Goal: Task Accomplishment & Management: Use online tool/utility

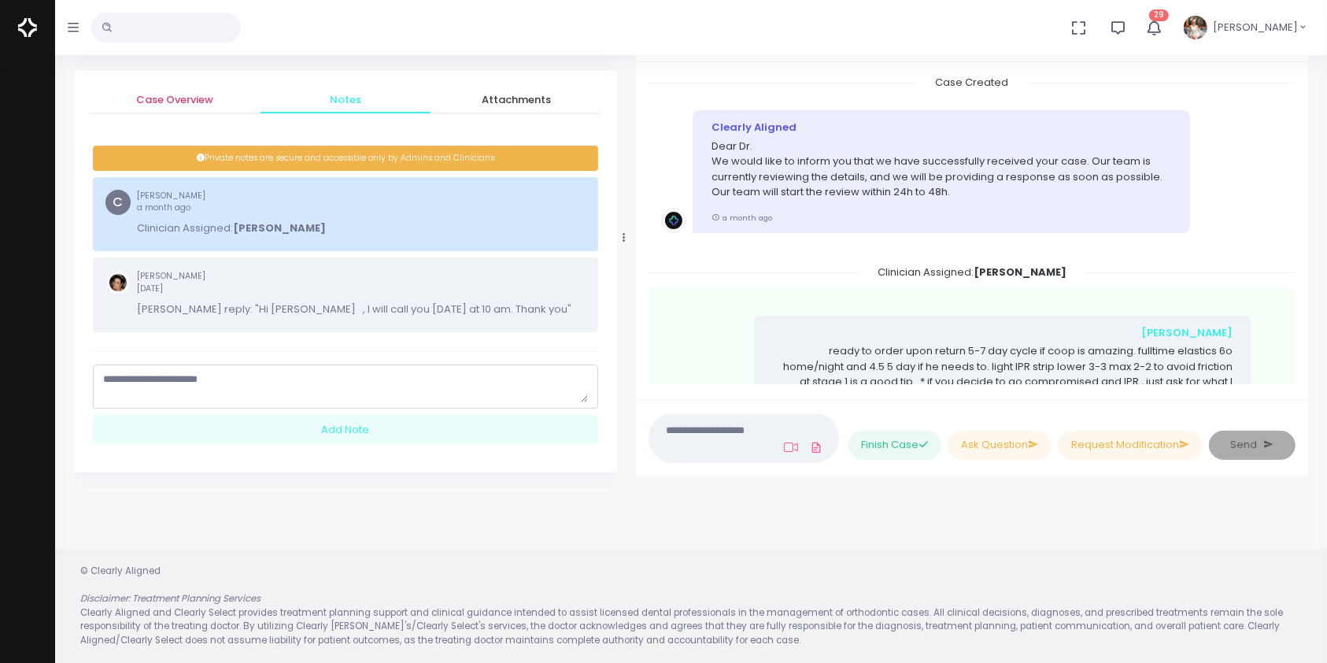
scroll to position [1555, 0]
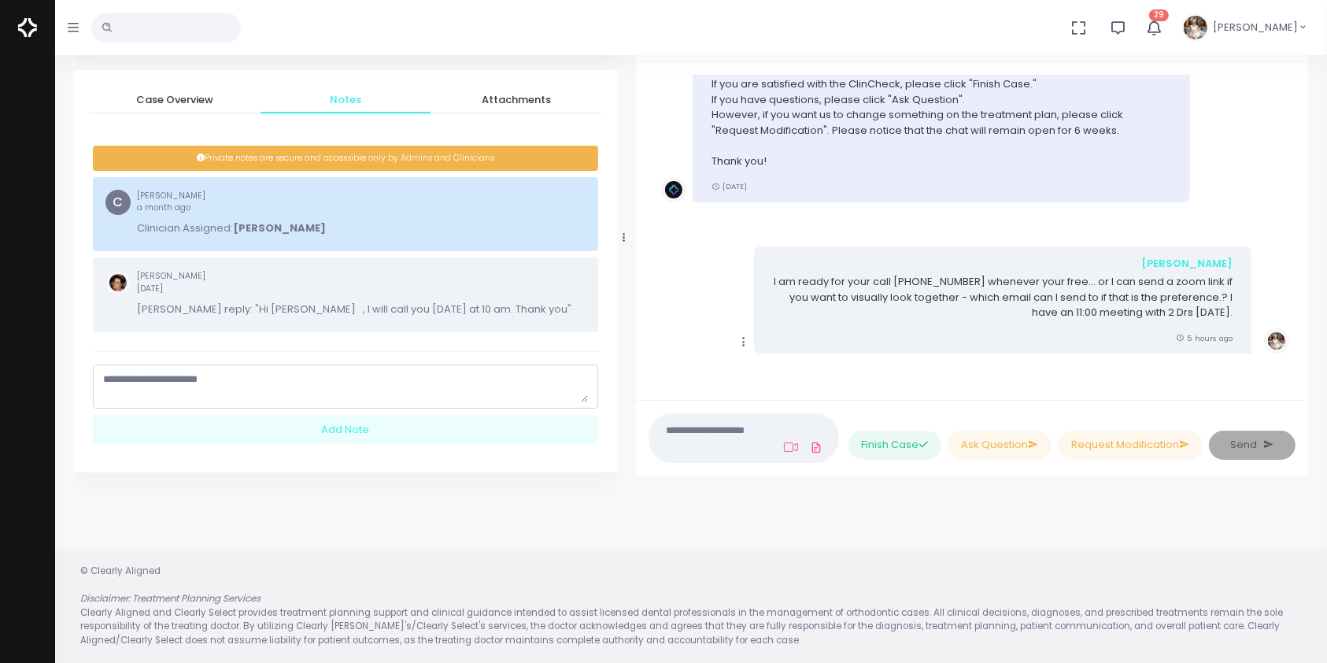
click at [213, 30] on input "text" at bounding box center [165, 28] width 149 height 30
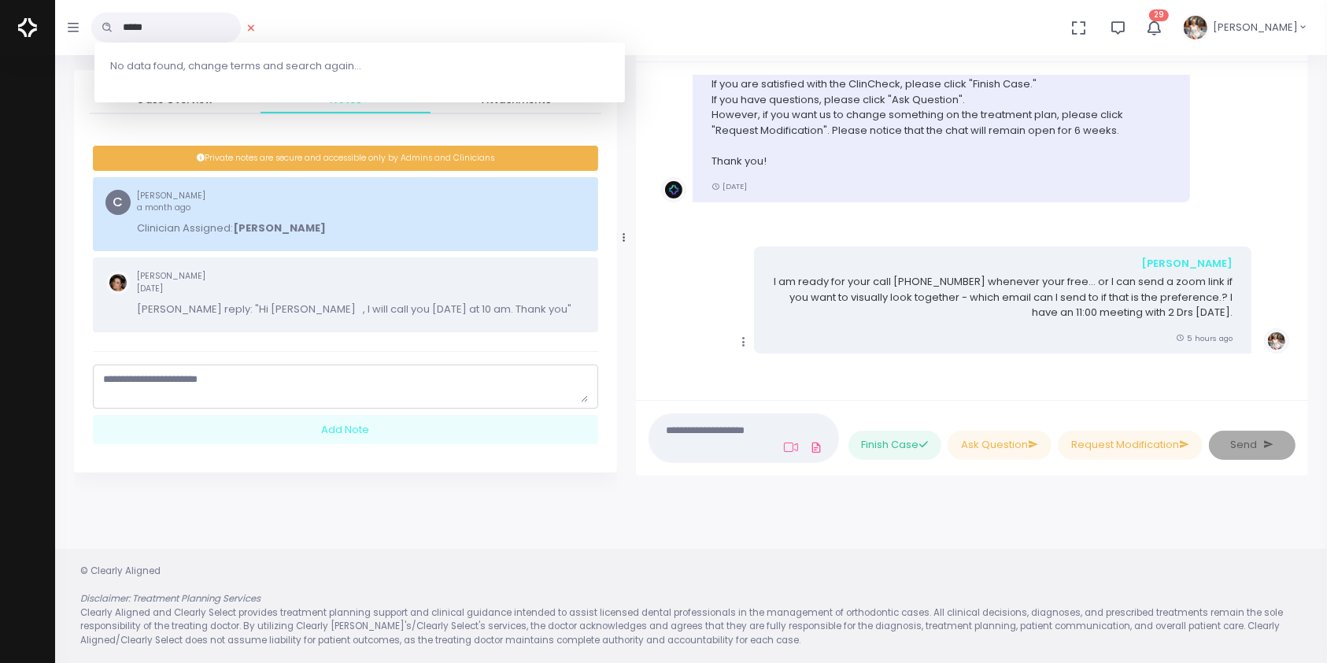
type input "*****"
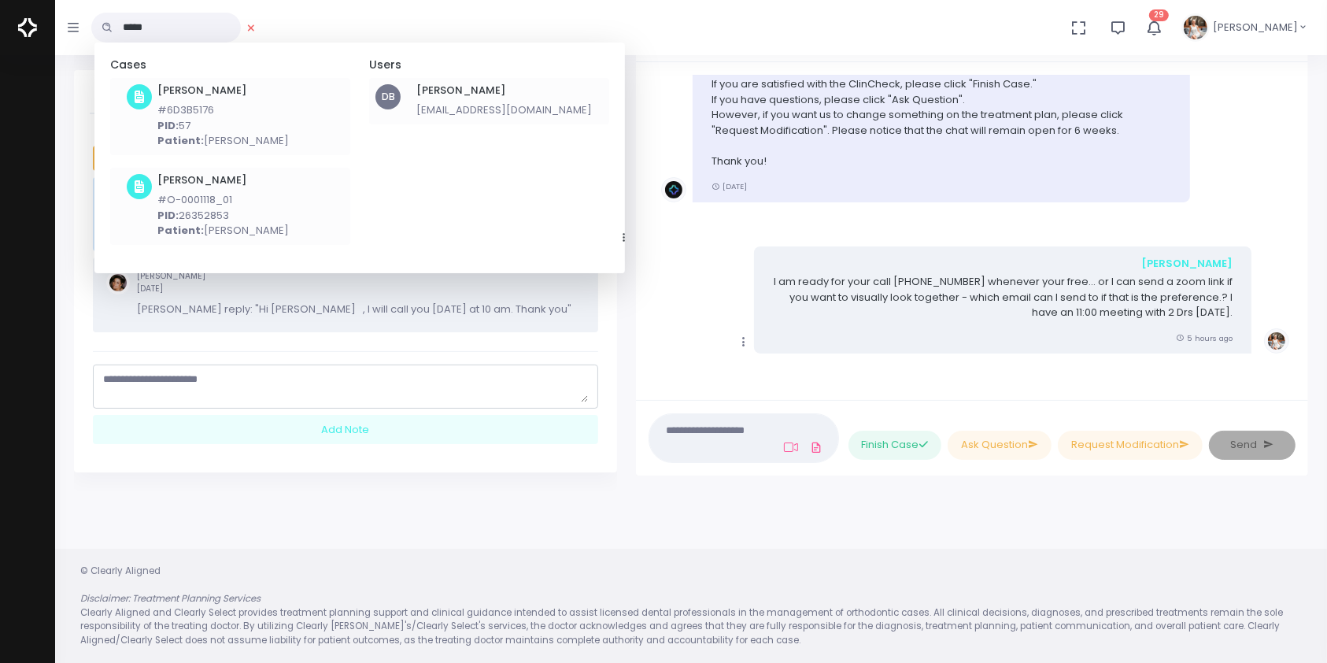
click at [442, 92] on h6 "[PERSON_NAME]" at bounding box center [503, 90] width 175 height 13
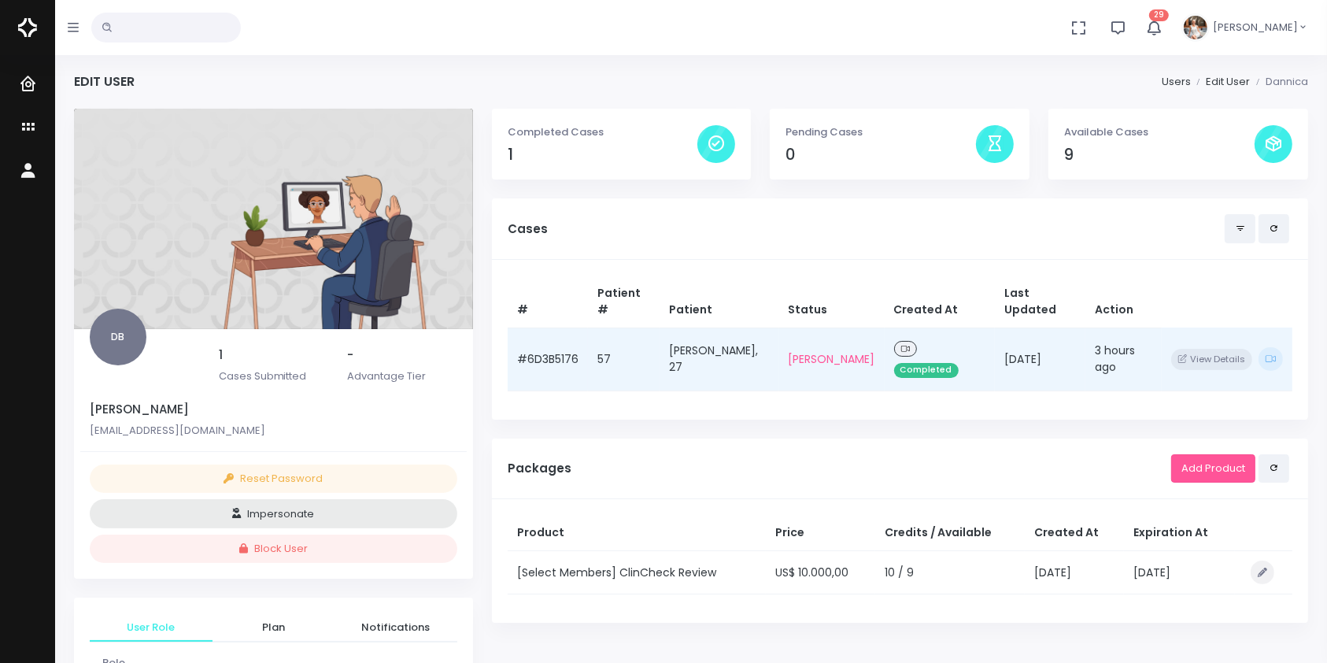
click at [561, 335] on td "#6D3B5176" at bounding box center [548, 358] width 80 height 63
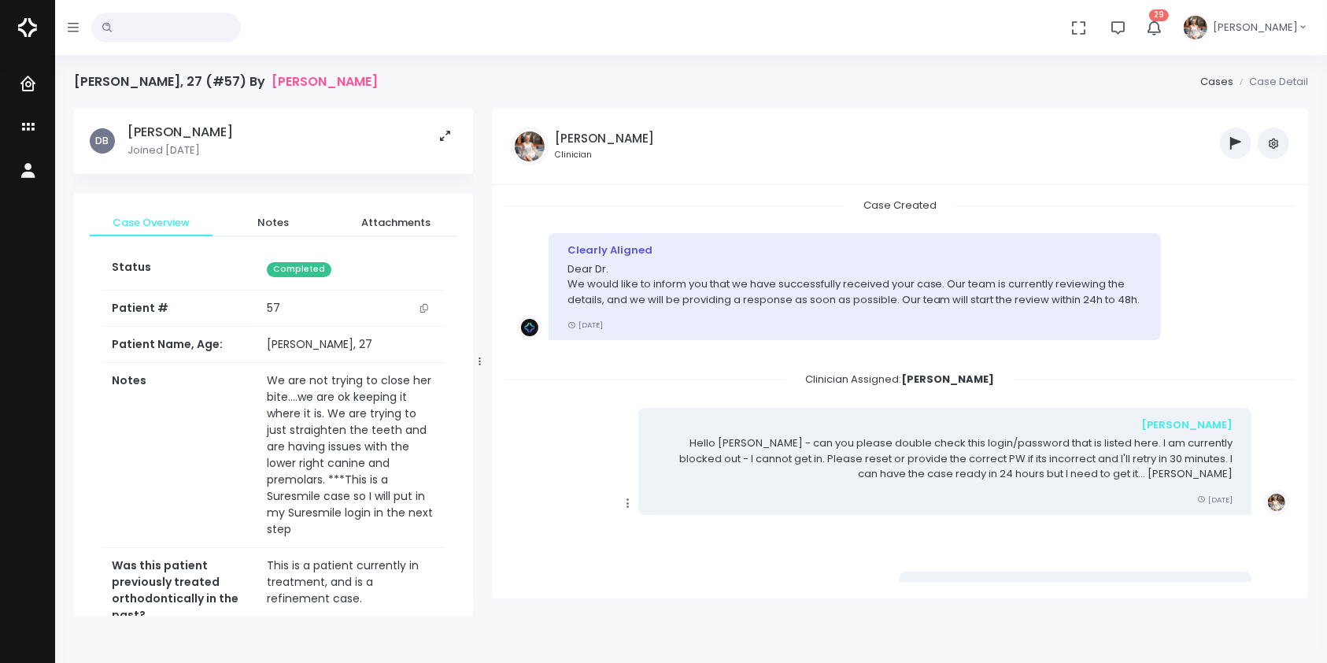
click at [1276, 147] on icon "button" at bounding box center [1273, 143] width 13 height 13
click at [1246, 198] on link "Unarchive Case" at bounding box center [1219, 202] width 138 height 24
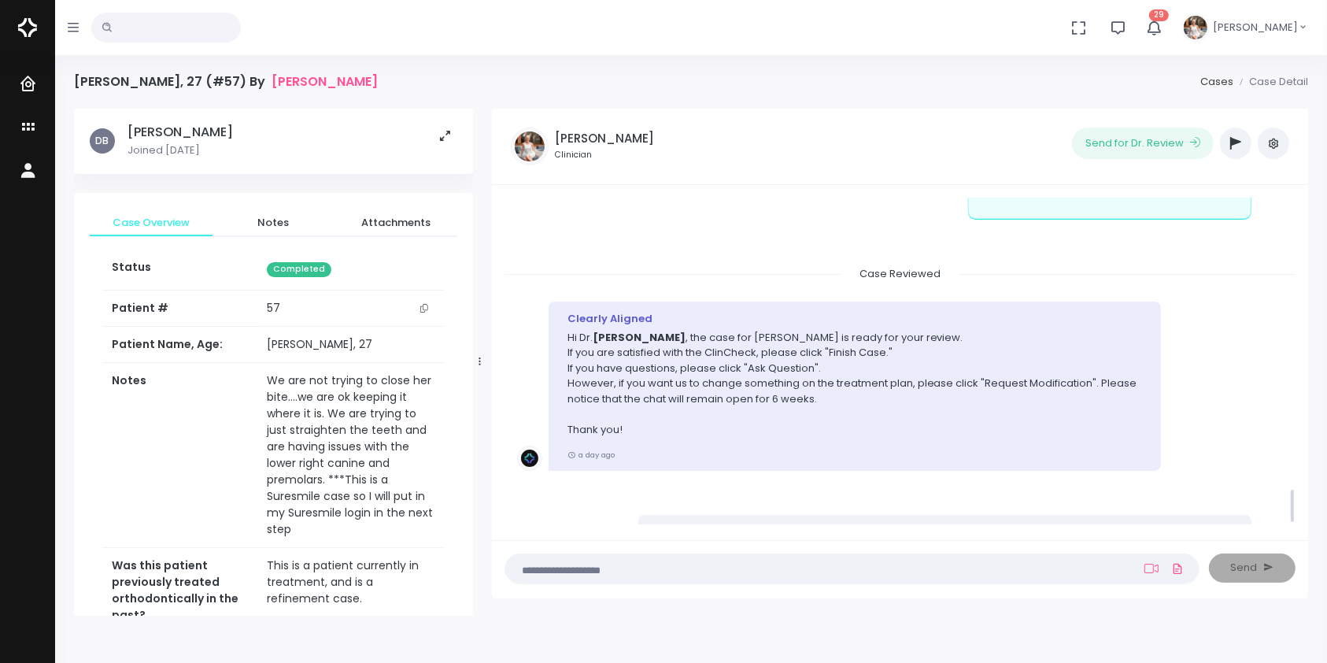
scroll to position [2656, 0]
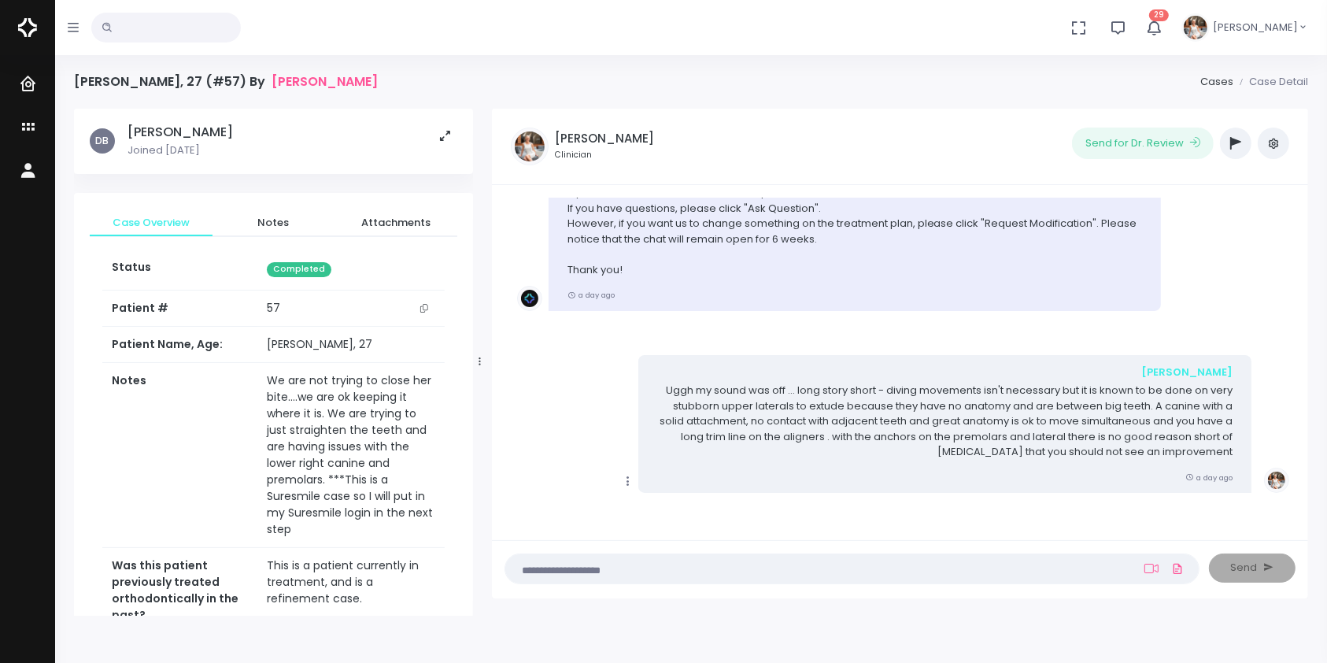
click at [729, 563] on textarea at bounding box center [821, 567] width 613 height 17
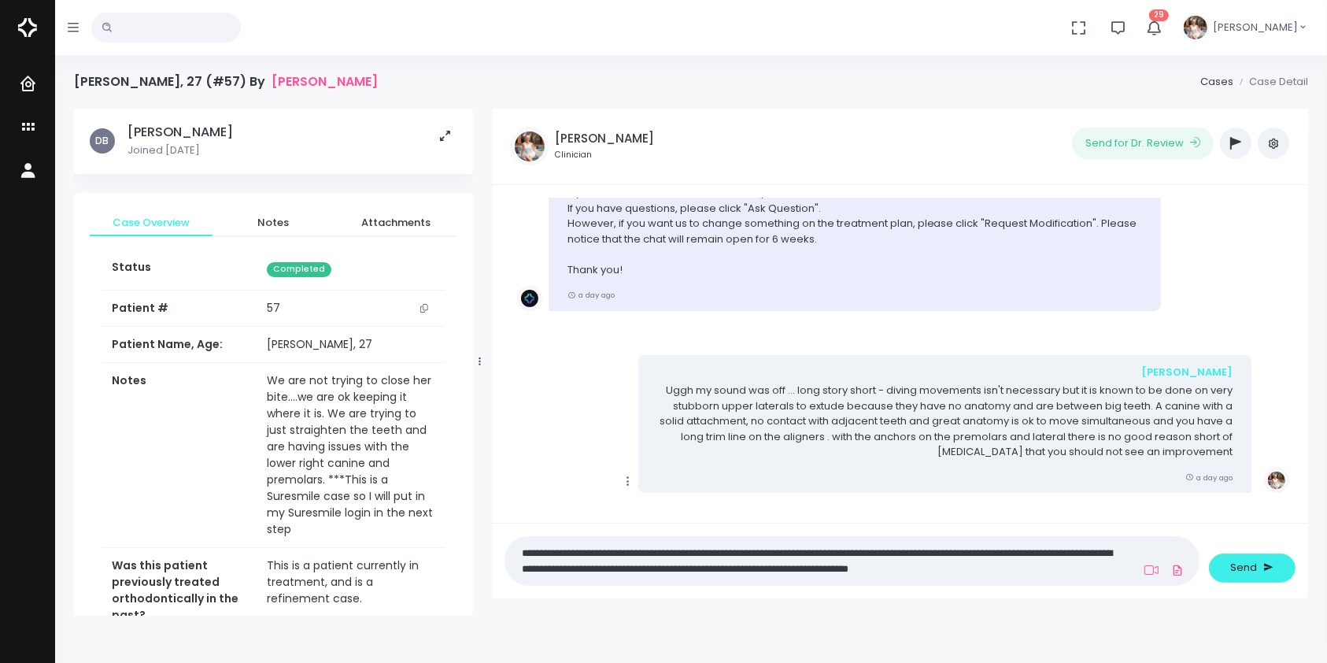
scroll to position [0, 0]
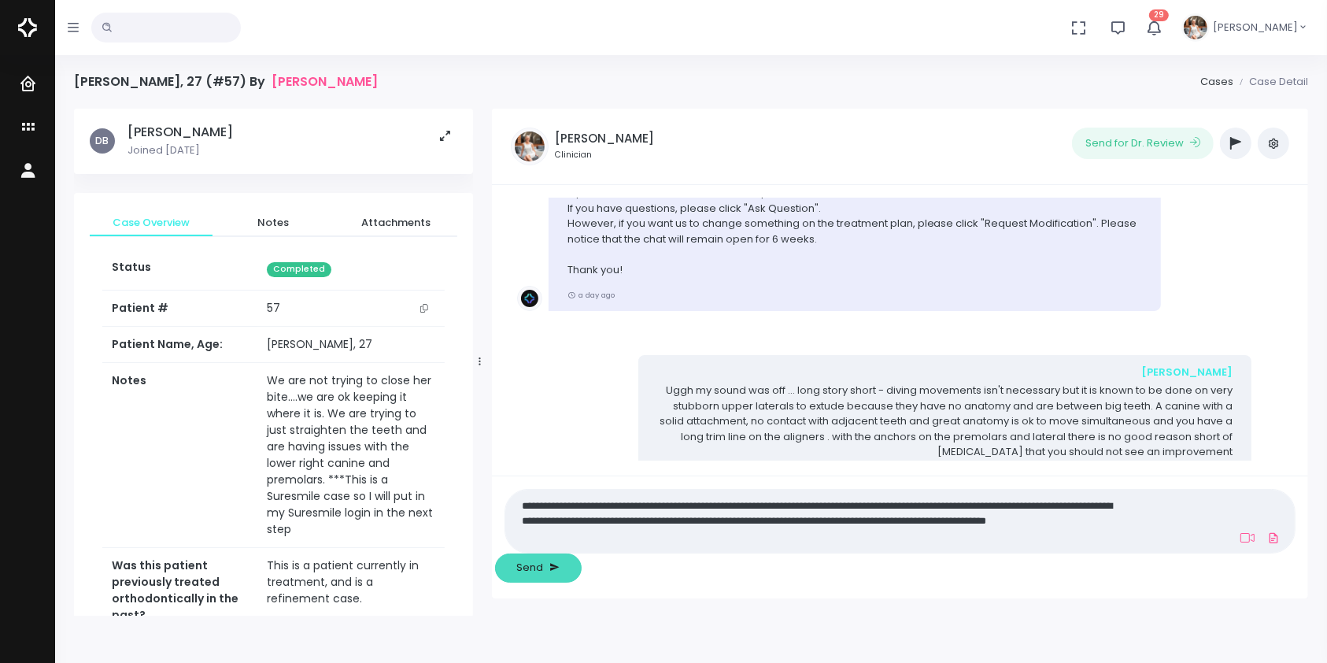
type textarea "**********"
click at [543, 567] on span "Send" at bounding box center [529, 567] width 27 height 16
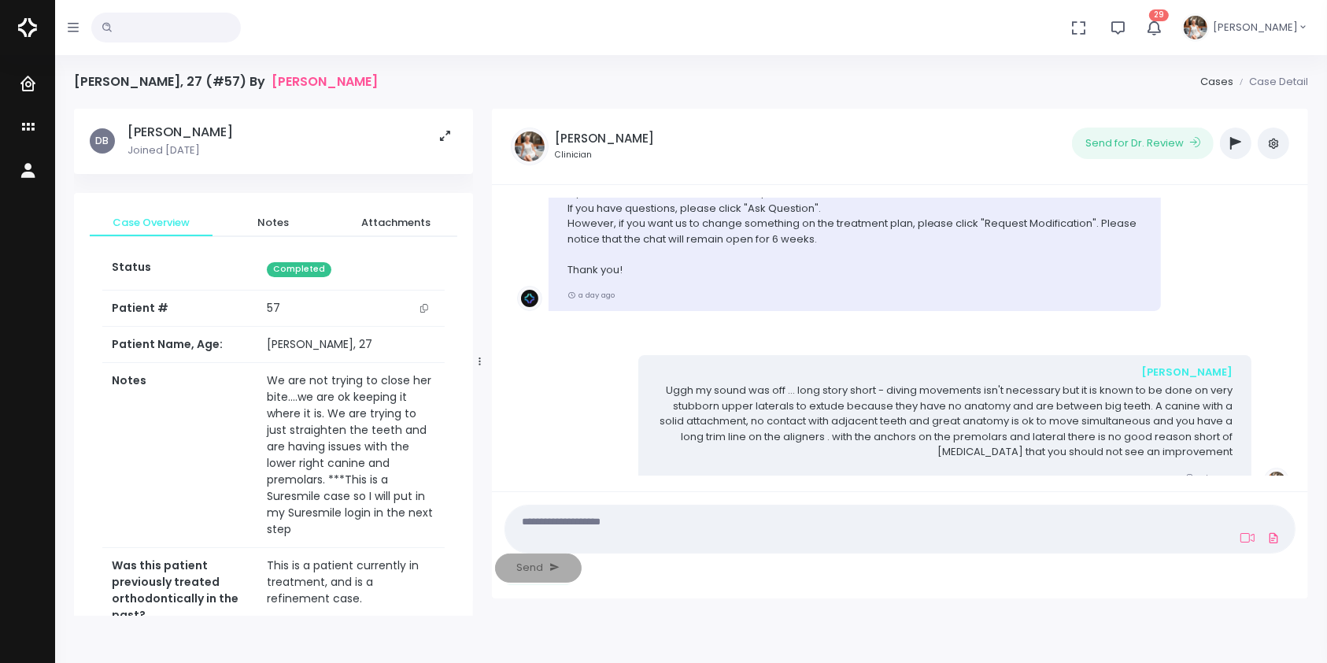
scroll to position [2837, 0]
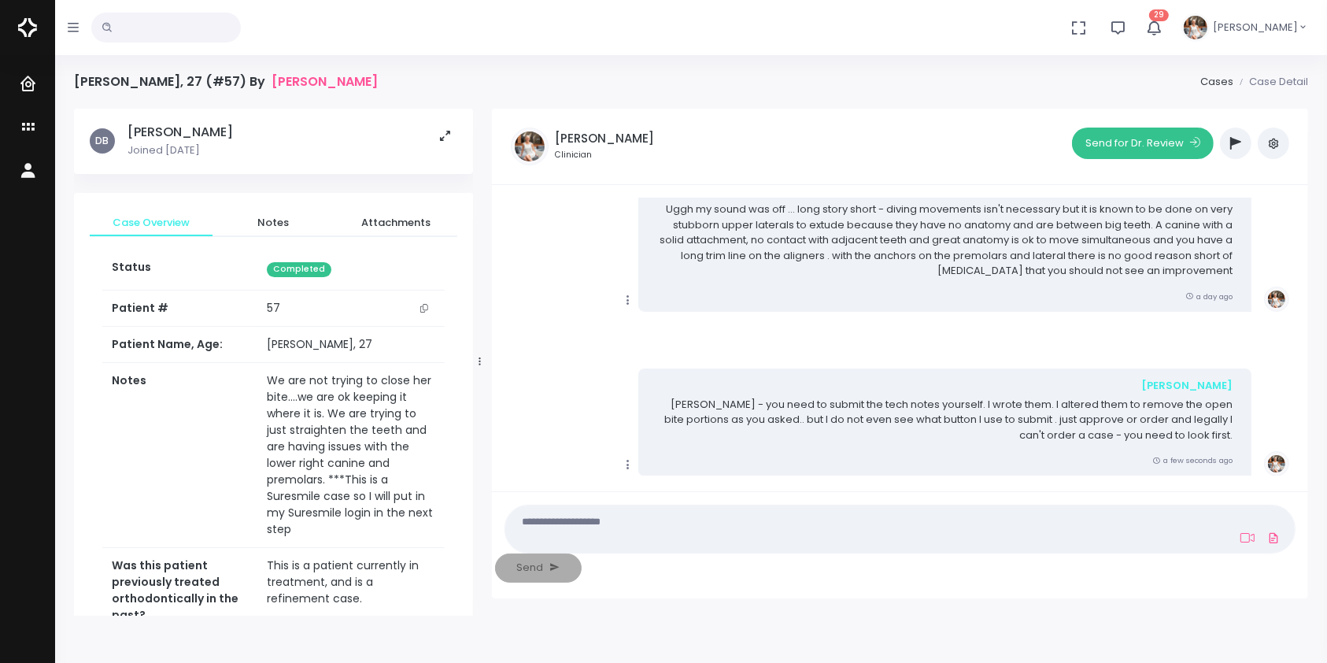
click at [1099, 142] on button "Send for Dr. Review" at bounding box center [1143, 142] width 142 height 31
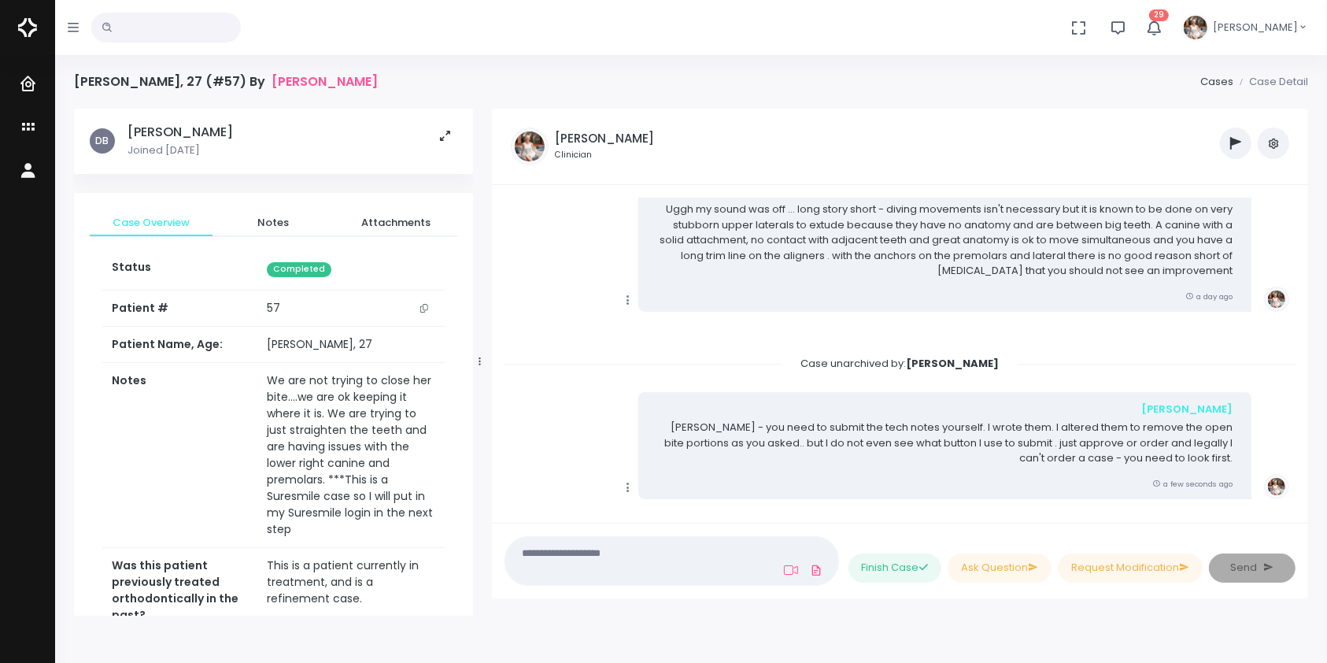
scroll to position [3160, 0]
